Goal: Task Accomplishment & Management: Use online tool/utility

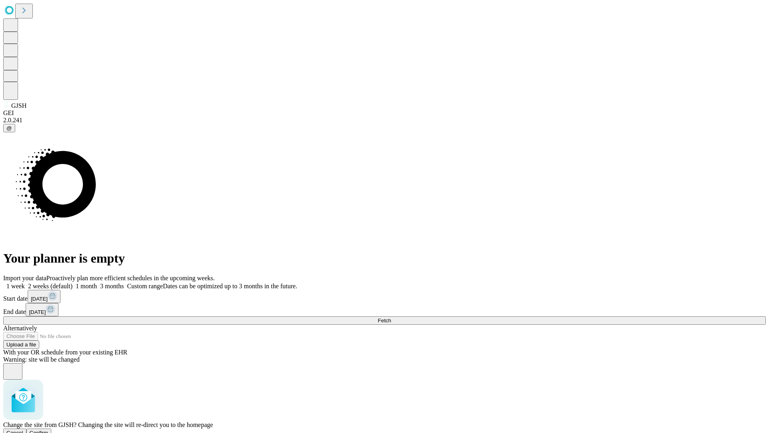
click at [48, 429] on span "Confirm" at bounding box center [39, 432] width 19 height 6
click at [73, 282] on label "2 weeks (default)" at bounding box center [49, 285] width 48 height 7
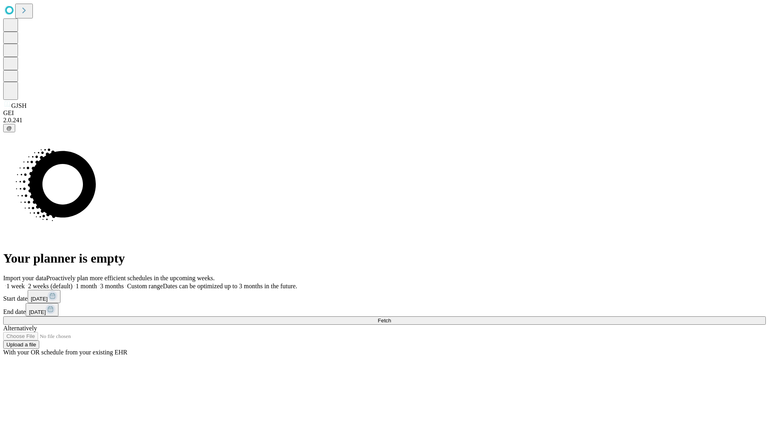
click at [391, 317] on span "Fetch" at bounding box center [384, 320] width 13 height 6
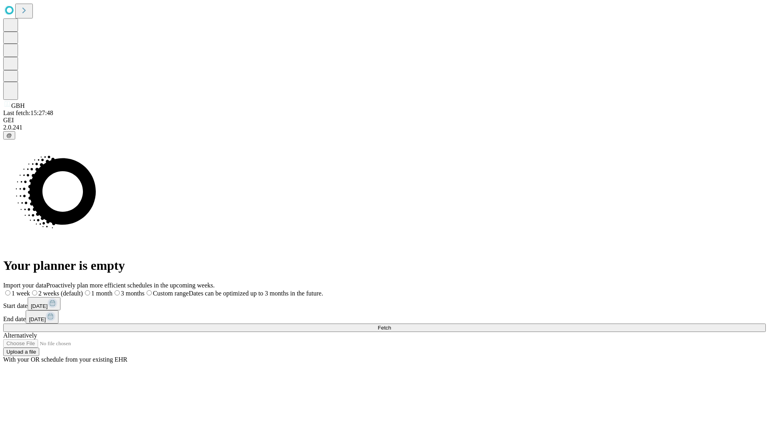
click at [83, 290] on label "2 weeks (default)" at bounding box center [56, 293] width 53 height 7
click at [391, 324] on span "Fetch" at bounding box center [384, 327] width 13 height 6
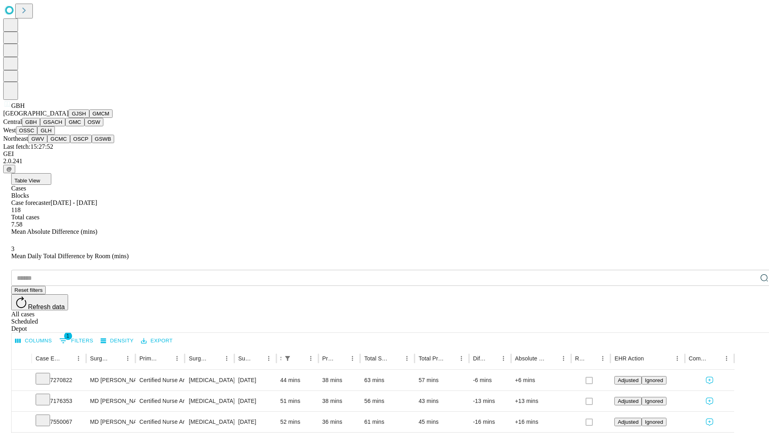
click at [62, 126] on button "GSACH" at bounding box center [52, 122] width 25 height 8
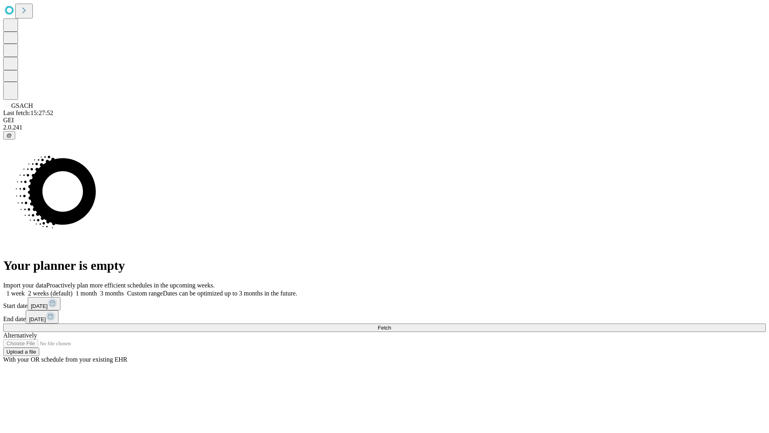
click at [73, 290] on label "2 weeks (default)" at bounding box center [49, 293] width 48 height 7
click at [391, 324] on span "Fetch" at bounding box center [384, 327] width 13 height 6
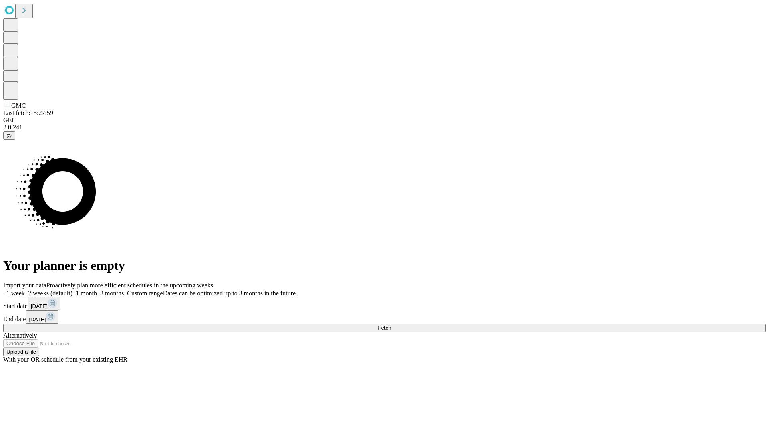
click at [73, 290] on label "2 weeks (default)" at bounding box center [49, 293] width 48 height 7
click at [391, 324] on span "Fetch" at bounding box center [384, 327] width 13 height 6
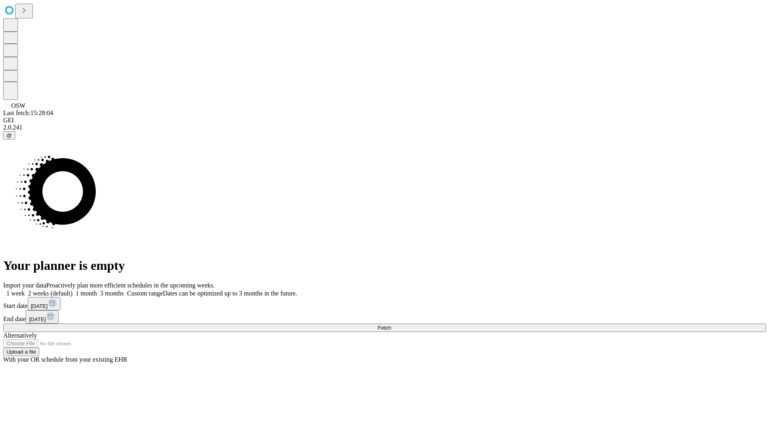
click at [73, 290] on label "2 weeks (default)" at bounding box center [49, 293] width 48 height 7
click at [391, 324] on span "Fetch" at bounding box center [384, 327] width 13 height 6
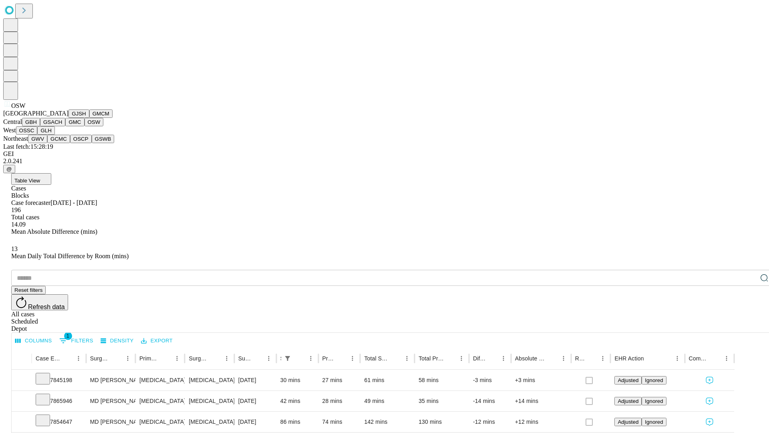
click at [38, 135] on button "OSSC" at bounding box center [27, 130] width 22 height 8
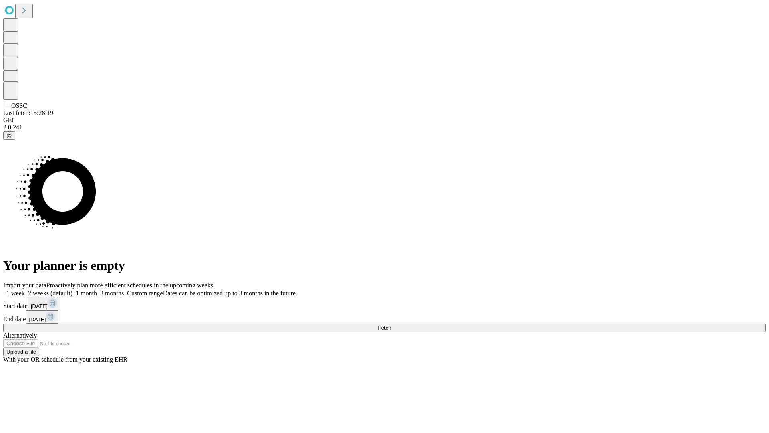
click at [73, 290] on label "2 weeks (default)" at bounding box center [49, 293] width 48 height 7
click at [391, 324] on span "Fetch" at bounding box center [384, 327] width 13 height 6
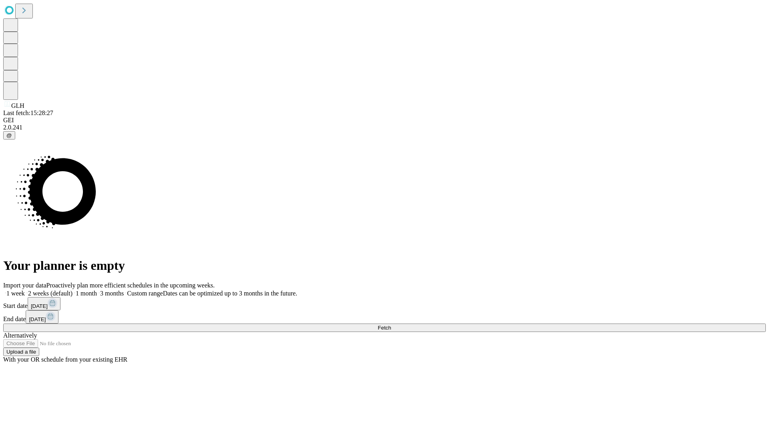
click at [73, 290] on label "2 weeks (default)" at bounding box center [49, 293] width 48 height 7
click at [391, 324] on span "Fetch" at bounding box center [384, 327] width 13 height 6
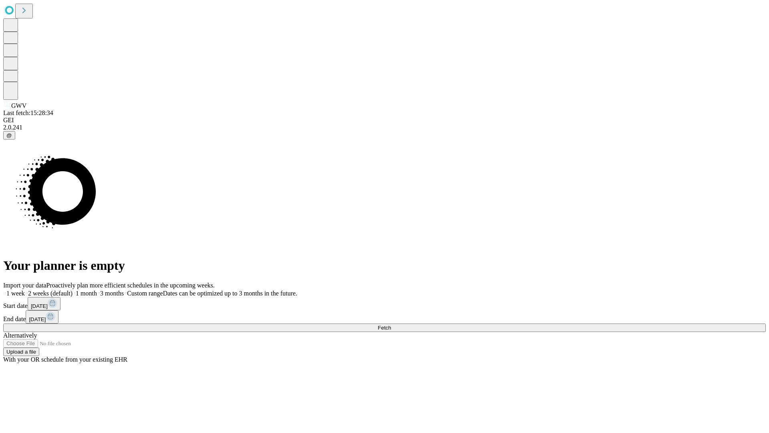
click at [73, 290] on label "2 weeks (default)" at bounding box center [49, 293] width 48 height 7
click at [391, 324] on span "Fetch" at bounding box center [384, 327] width 13 height 6
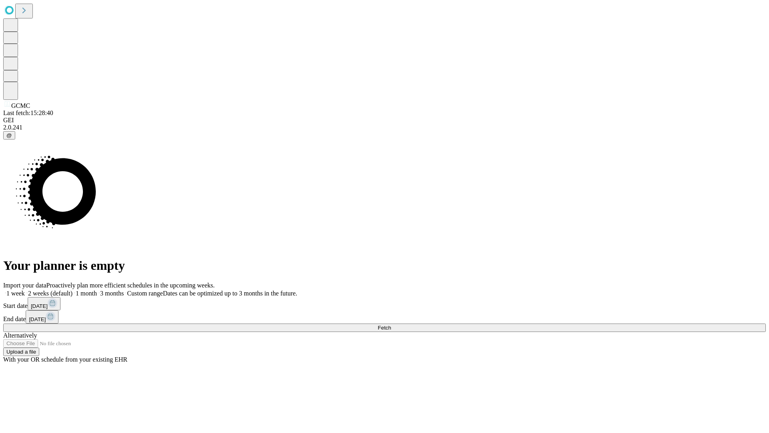
click at [73, 290] on label "2 weeks (default)" at bounding box center [49, 293] width 48 height 7
click at [391, 324] on span "Fetch" at bounding box center [384, 327] width 13 height 6
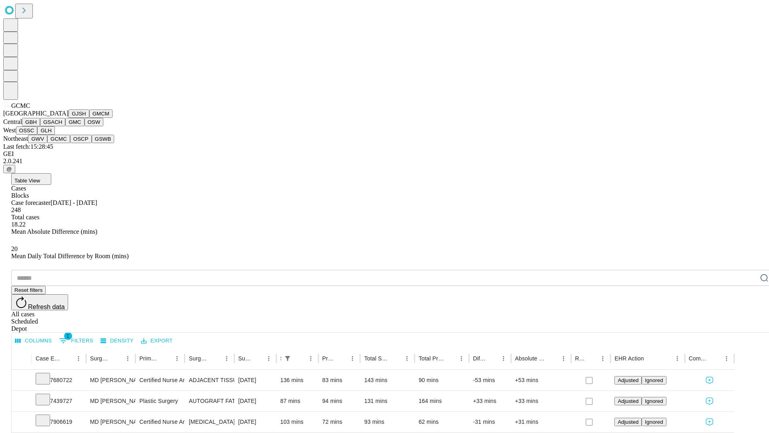
click at [70, 143] on button "OSCP" at bounding box center [81, 139] width 22 height 8
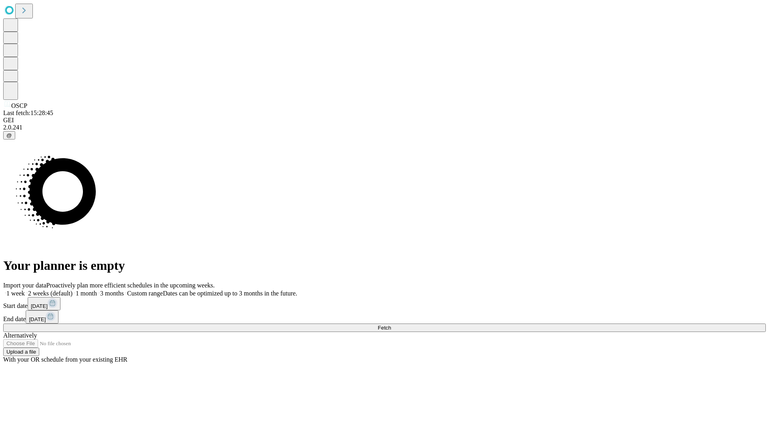
click at [73, 290] on label "2 weeks (default)" at bounding box center [49, 293] width 48 height 7
click at [391, 324] on span "Fetch" at bounding box center [384, 327] width 13 height 6
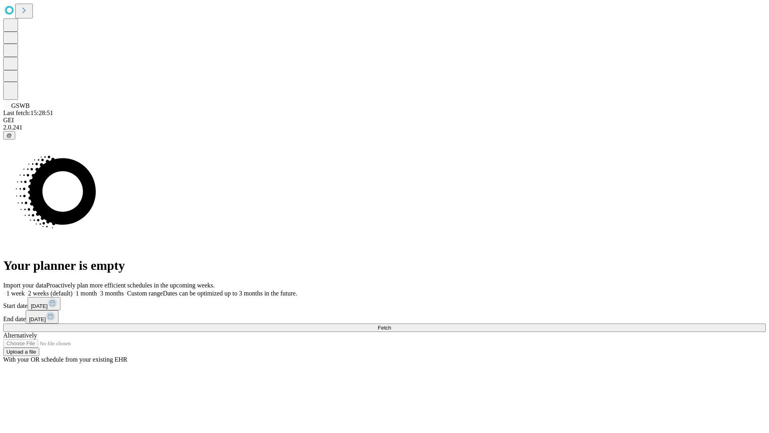
click at [73, 290] on label "2 weeks (default)" at bounding box center [49, 293] width 48 height 7
click at [391, 324] on span "Fetch" at bounding box center [384, 327] width 13 height 6
